Goal: Information Seeking & Learning: Compare options

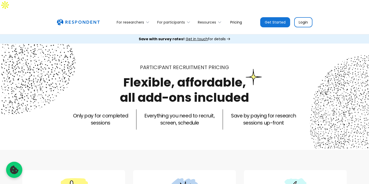
click at [231, 16] on link "Pricing" at bounding box center [236, 22] width 20 height 12
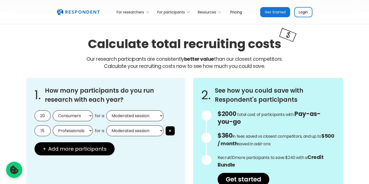
scroll to position [422, 0]
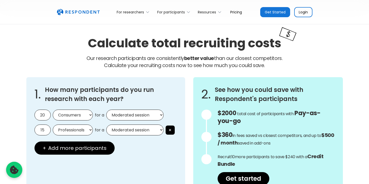
click at [83, 110] on select "Consumers Professionals" at bounding box center [73, 115] width 40 height 11
select select "professionals"
click at [53, 110] on select "Consumers Professionals" at bounding box center [73, 115] width 40 height 11
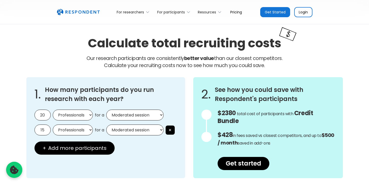
click at [122, 110] on select "Moderated session Unmoderated session" at bounding box center [134, 115] width 57 height 11
select select "unmoderated"
click at [106, 110] on select "Moderated session Unmoderated session" at bounding box center [134, 115] width 57 height 11
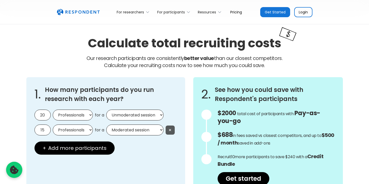
click at [169, 126] on button "×" at bounding box center [170, 130] width 9 height 9
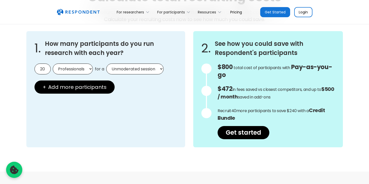
scroll to position [468, 0]
drag, startPoint x: 242, startPoint y: 108, endPoint x: 235, endPoint y: 91, distance: 18.5
click at [235, 91] on div "$800 Get in touch for the total cost of participants with Custom Pricing total …" at bounding box center [276, 101] width 117 height 76
click at [231, 108] on span "40" at bounding box center [233, 111] width 5 height 6
drag, startPoint x: 229, startPoint y: 99, endPoint x: 255, endPoint y: 101, distance: 26.7
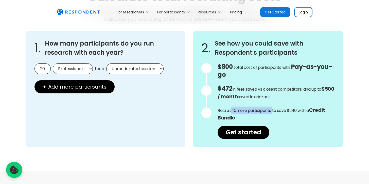
click at [255, 107] on p "Recruit 40 more participants to save $240 with a Credit Bundle" at bounding box center [276, 114] width 117 height 15
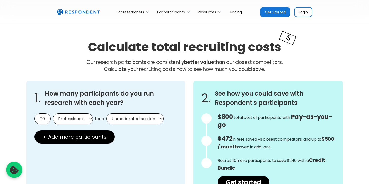
scroll to position [417, 0]
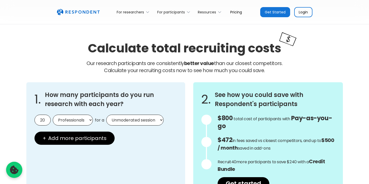
click at [80, 115] on select "Consumers Professionals" at bounding box center [73, 120] width 40 height 11
select select "consumers"
click at [53, 115] on select "Consumers Professionals" at bounding box center [73, 120] width 40 height 11
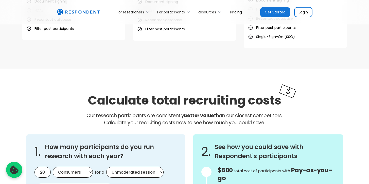
scroll to position [328, 0]
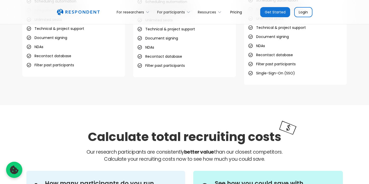
click at [234, 12] on link "Pricing" at bounding box center [236, 12] width 20 height 12
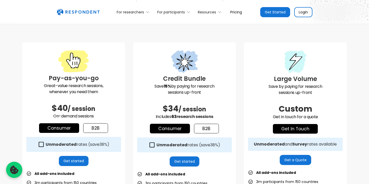
scroll to position [120, 0]
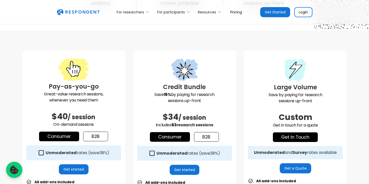
click at [94, 132] on link "b2b" at bounding box center [95, 137] width 25 height 10
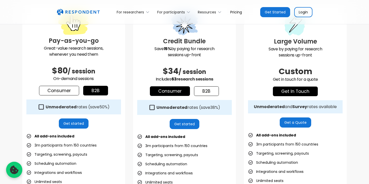
scroll to position [167, 0]
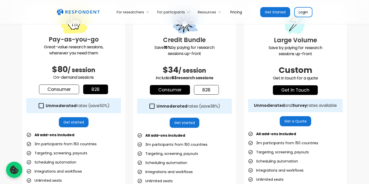
click at [58, 103] on strong "Unmoderated" at bounding box center [61, 106] width 31 height 6
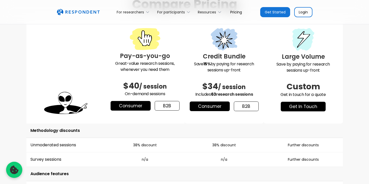
scroll to position [665, 0]
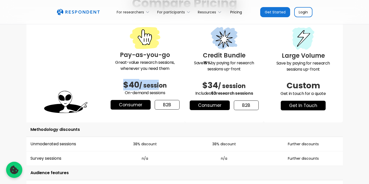
drag, startPoint x: 121, startPoint y: 72, endPoint x: 159, endPoint y: 71, distance: 38.0
click at [159, 80] on h2 "$40 / session" at bounding box center [145, 85] width 71 height 10
click at [159, 81] on span "/ session" at bounding box center [153, 85] width 28 height 8
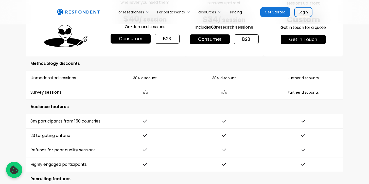
scroll to position [731, 0]
drag, startPoint x: 288, startPoint y: 80, endPoint x: 309, endPoint y: 80, distance: 21.6
click at [309, 86] on td "Further discounts" at bounding box center [303, 93] width 79 height 14
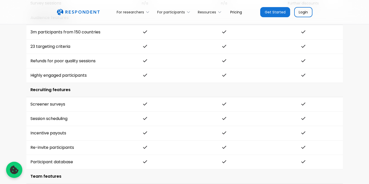
scroll to position [821, 0]
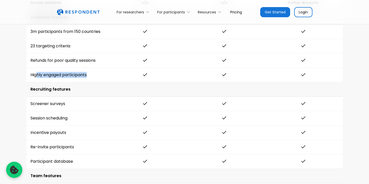
drag, startPoint x: 37, startPoint y: 65, endPoint x: 93, endPoint y: 67, distance: 55.6
click at [93, 68] on td "Highly engaged participants" at bounding box center [65, 75] width 79 height 14
drag, startPoint x: 81, startPoint y: 100, endPoint x: 54, endPoint y: 76, distance: 36.3
click at [55, 76] on tbody "Methodology discounts Unmoderated sessions 38% discount 38% discount Further di…" at bounding box center [184, 187] width 316 height 440
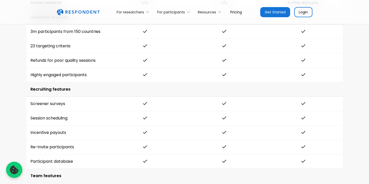
click at [38, 82] on td "Recruiting features" at bounding box center [184, 89] width 316 height 14
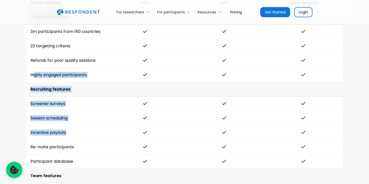
drag, startPoint x: 35, startPoint y: 62, endPoint x: 101, endPoint y: 123, distance: 90.4
click at [101, 123] on tbody "Methodology discounts Unmoderated sessions 38% discount 38% discount Further di…" at bounding box center [184, 187] width 316 height 440
click at [101, 126] on td "Incentive payouts" at bounding box center [65, 133] width 79 height 14
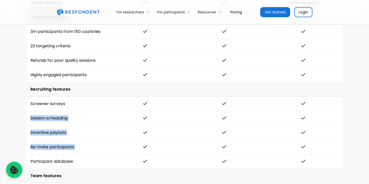
drag, startPoint x: 83, startPoint y: 147, endPoint x: 53, endPoint y: 101, distance: 54.7
click at [53, 101] on tbody "Methodology discounts Unmoderated sessions 38% discount 38% discount Further di…" at bounding box center [184, 187] width 316 height 440
click at [96, 126] on td "Incentive payouts" at bounding box center [65, 133] width 79 height 14
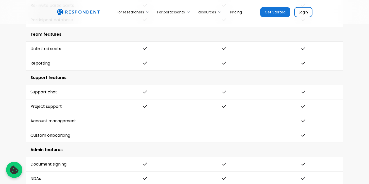
scroll to position [963, 0]
drag, startPoint x: 48, startPoint y: 108, endPoint x: 204, endPoint y: 106, distance: 155.7
click at [204, 114] on tr "Account management" at bounding box center [184, 121] width 316 height 14
click at [313, 101] on td at bounding box center [303, 106] width 79 height 14
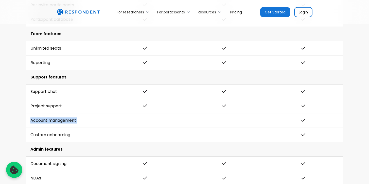
drag, startPoint x: 308, startPoint y: 109, endPoint x: 198, endPoint y: 90, distance: 111.7
click at [198, 90] on tbody "Methodology discounts Unmoderated sessions 38% discount 38% discount Further di…" at bounding box center [184, 45] width 316 height 440
click at [198, 99] on td at bounding box center [224, 106] width 79 height 14
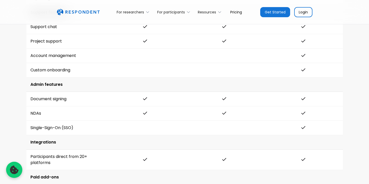
scroll to position [1028, 0]
drag, startPoint x: 54, startPoint y: 101, endPoint x: 179, endPoint y: 101, distance: 124.8
click at [179, 106] on tr "NDAs" at bounding box center [184, 113] width 316 height 14
drag, startPoint x: 303, startPoint y: 102, endPoint x: 198, endPoint y: 101, distance: 105.5
click at [198, 106] on tr "NDAs" at bounding box center [184, 113] width 316 height 14
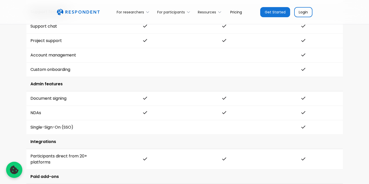
click at [33, 106] on td "NDAs" at bounding box center [65, 113] width 79 height 14
click at [49, 120] on td "Single-Sign-On (SSO)" at bounding box center [65, 127] width 79 height 14
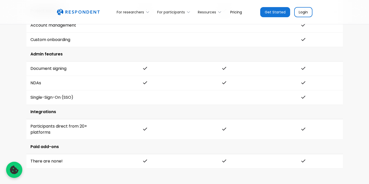
scroll to position [1059, 0]
click at [57, 119] on td "Participants direct from 20+ platforms" at bounding box center [65, 129] width 79 height 21
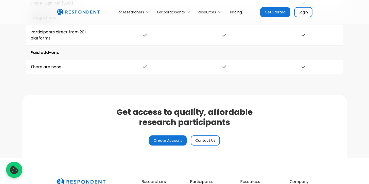
scroll to position [1153, 0]
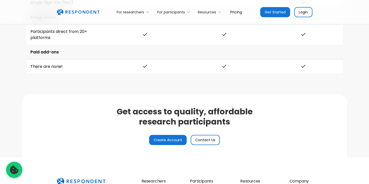
click at [279, 14] on link "Get Started" at bounding box center [275, 12] width 30 height 10
